Goal: Task Accomplishment & Management: Manage account settings

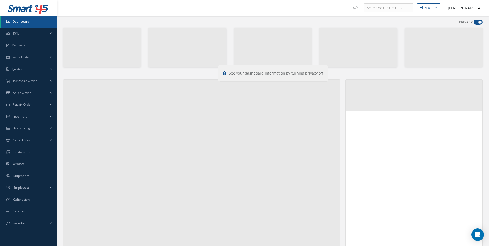
click at [477, 22] on span at bounding box center [478, 22] width 9 height 5
click at [474, 23] on input "checkbox" at bounding box center [474, 23] width 0 height 0
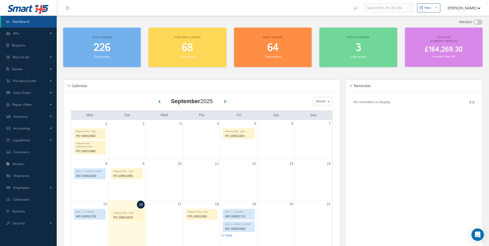
click at [477, 22] on span at bounding box center [478, 22] width 9 height 5
click at [474, 23] on input "checkbox" at bounding box center [474, 23] width 0 height 0
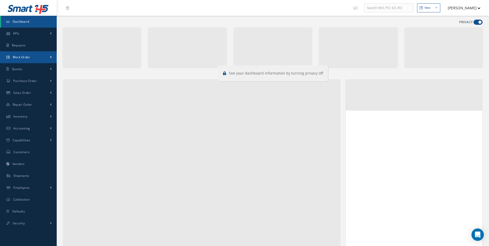
click at [25, 56] on span "Work Order" at bounding box center [22, 57] width 18 height 4
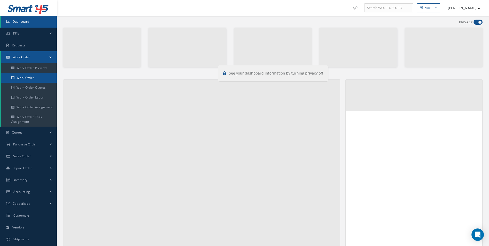
click at [32, 78] on link "Work Order" at bounding box center [29, 78] width 56 height 10
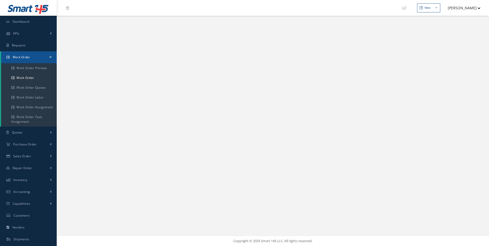
select select "25"
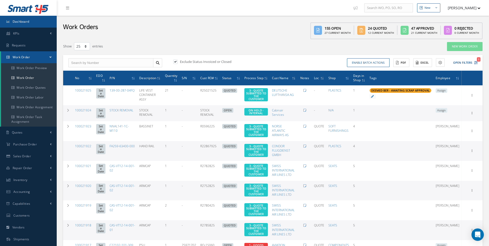
click at [18, 21] on span "Dashboard" at bounding box center [21, 21] width 17 height 4
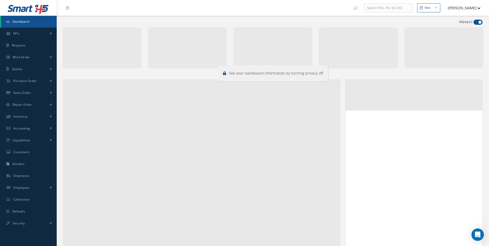
click at [477, 23] on span at bounding box center [478, 22] width 9 height 5
click at [474, 23] on input "checkbox" at bounding box center [474, 23] width 0 height 0
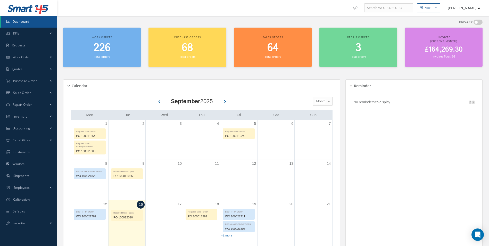
click at [478, 22] on span at bounding box center [478, 22] width 9 height 5
click at [474, 23] on input "checkbox" at bounding box center [474, 23] width 0 height 0
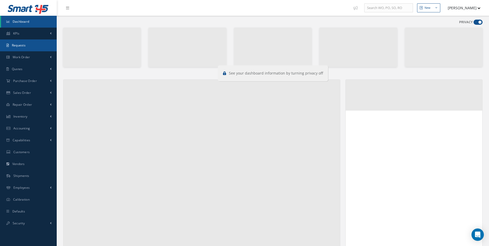
click at [36, 45] on link "Requests" at bounding box center [28, 45] width 57 height 12
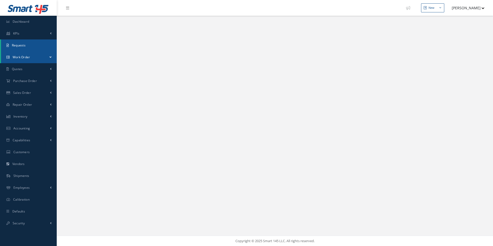
select select "25"
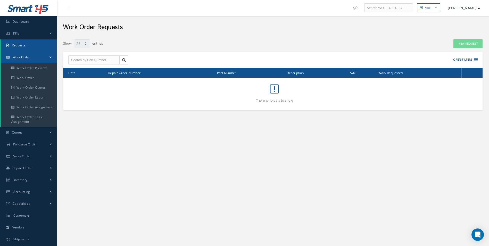
click at [37, 56] on link "Work Order" at bounding box center [29, 57] width 56 height 12
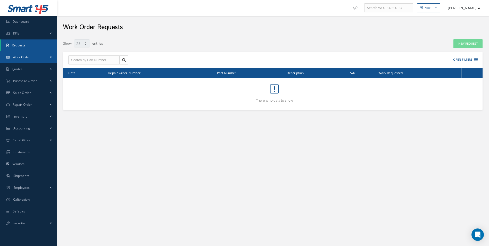
click at [37, 56] on link "Work Order" at bounding box center [28, 57] width 57 height 12
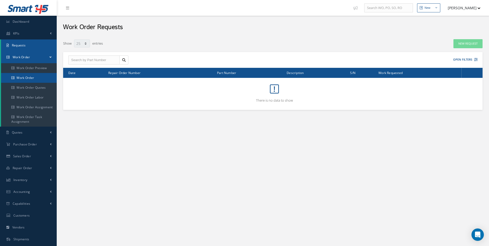
click at [36, 77] on link "Work Order" at bounding box center [29, 78] width 56 height 10
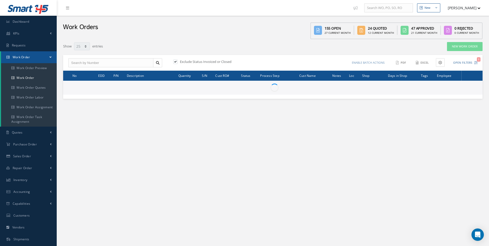
select select "25"
